Goal: Find specific page/section: Find specific page/section

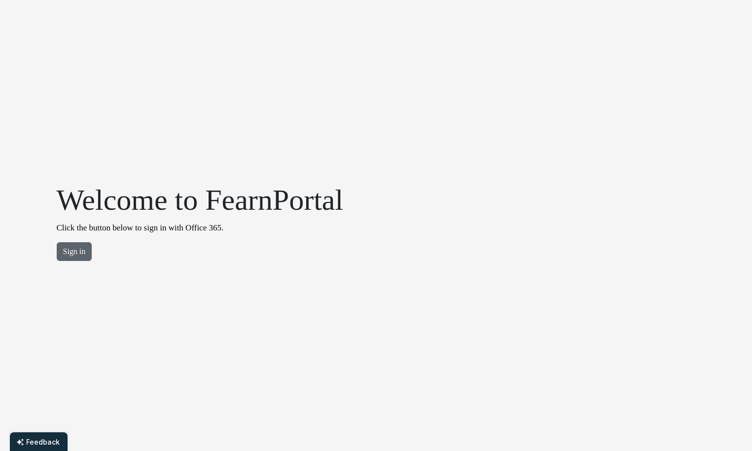
click at [74, 253] on button "Sign in" at bounding box center [74, 251] width 35 height 19
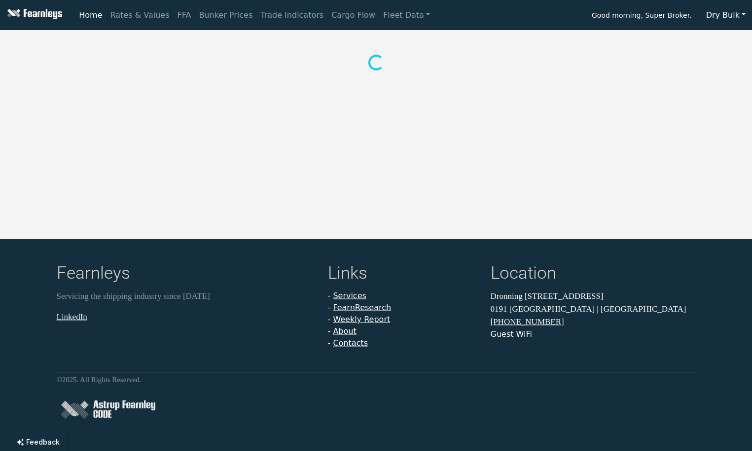
click at [737, 16] on button "Dry Bulk" at bounding box center [725, 15] width 52 height 19
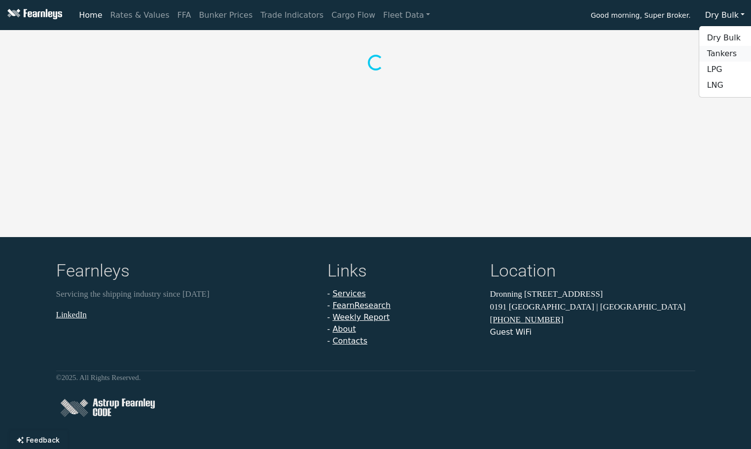
click at [721, 57] on link "Tankers" at bounding box center [738, 54] width 78 height 16
